Goal: Find specific page/section

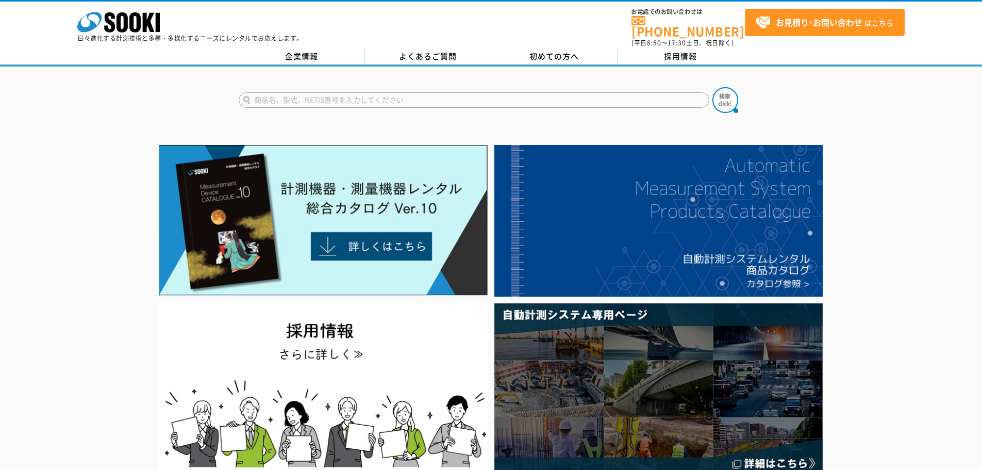
type input "商品名、型式、NETIS番号を入力してください"
click at [371, 92] on input "text" at bounding box center [474, 99] width 471 height 15
paste input "Wアラート"
type input "Wアラート"
click at [713, 87] on button at bounding box center [726, 100] width 26 height 26
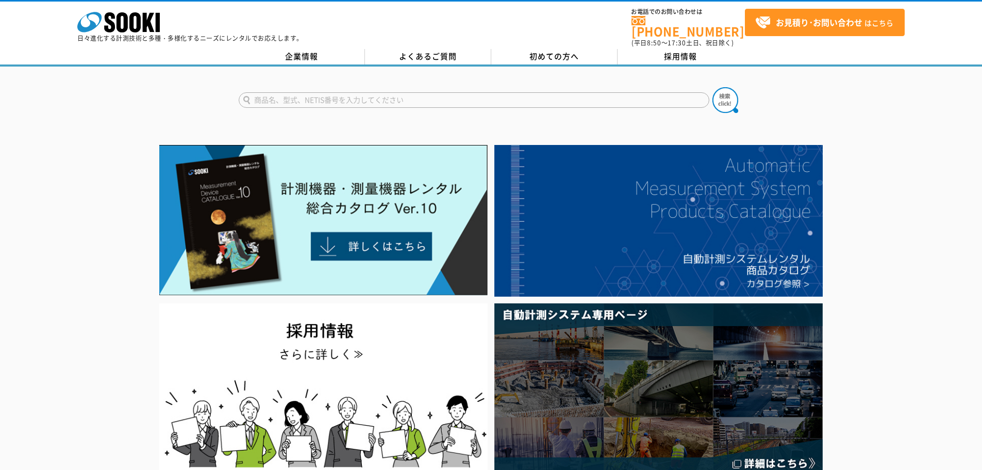
click at [340, 92] on input "text" at bounding box center [474, 99] width 471 height 15
paste input "Wアラート"
type input "Wアラート"
click at [713, 87] on button at bounding box center [726, 100] width 26 height 26
